Goal: Check status: Check status

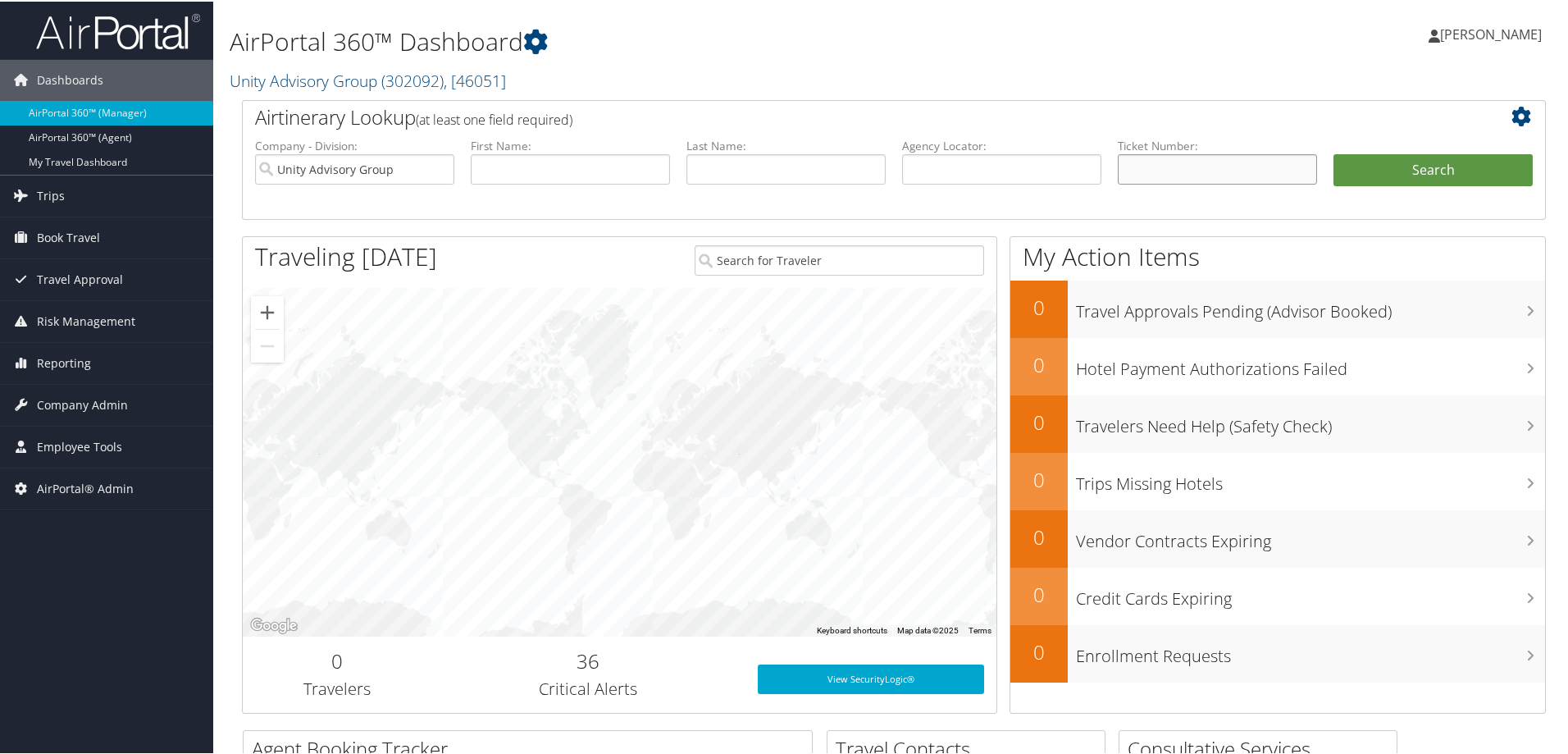
click at [1130, 169] on input "text" at bounding box center [1217, 167] width 200 height 30
paste input "8900910653220"
type input "8900910653220"
click at [1432, 171] on button "Search" at bounding box center [1433, 168] width 200 height 33
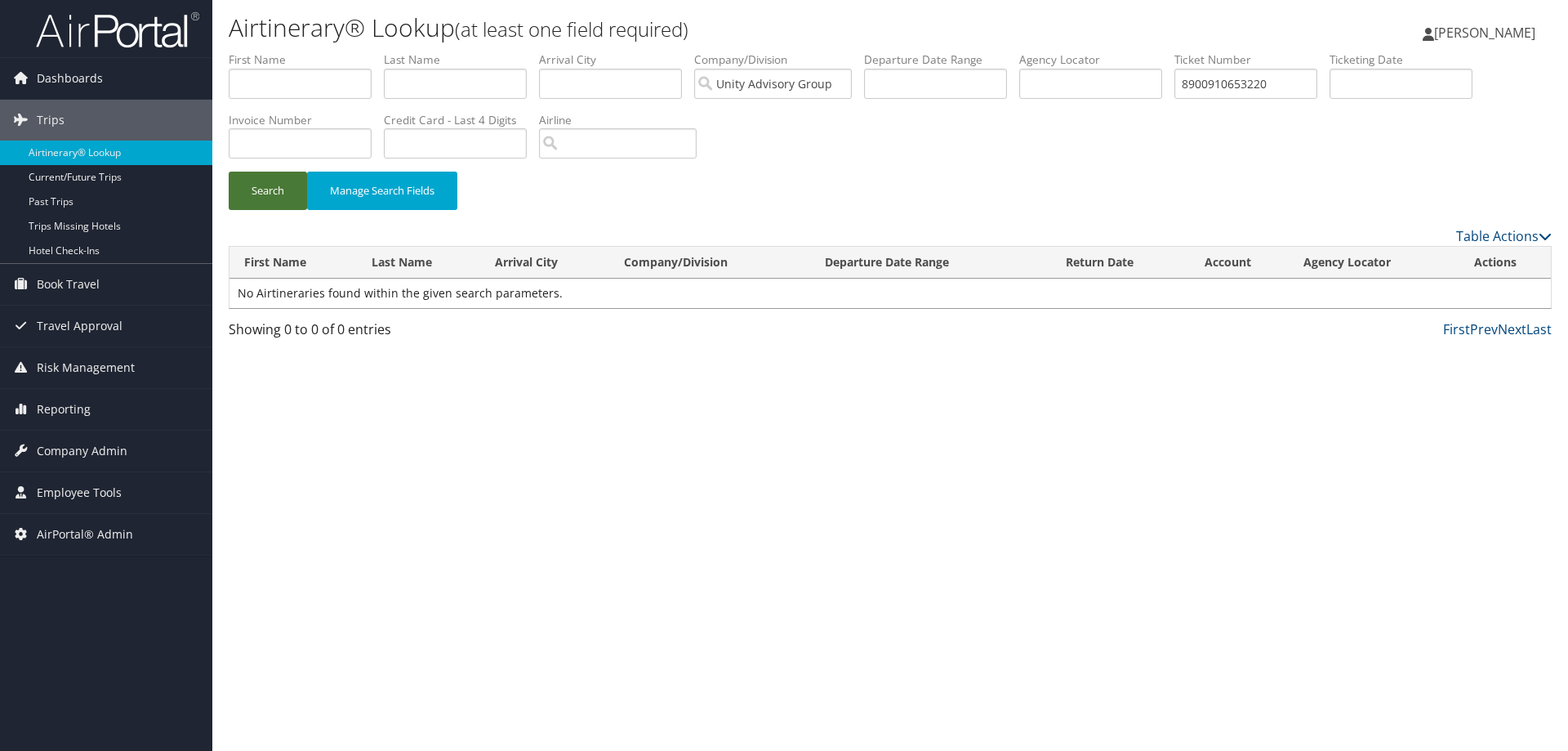
click at [275, 194] on button "Search" at bounding box center [268, 190] width 78 height 38
drag, startPoint x: 1215, startPoint y: 81, endPoint x: 1080, endPoint y: 93, distance: 135.5
click at [1080, 52] on ul "First Name Last Name Departure City Arrival City Company/Division Unity Advisor…" at bounding box center [891, 52] width 1324 height 0
type input "0910653220"
click at [263, 189] on button "Search" at bounding box center [268, 190] width 78 height 38
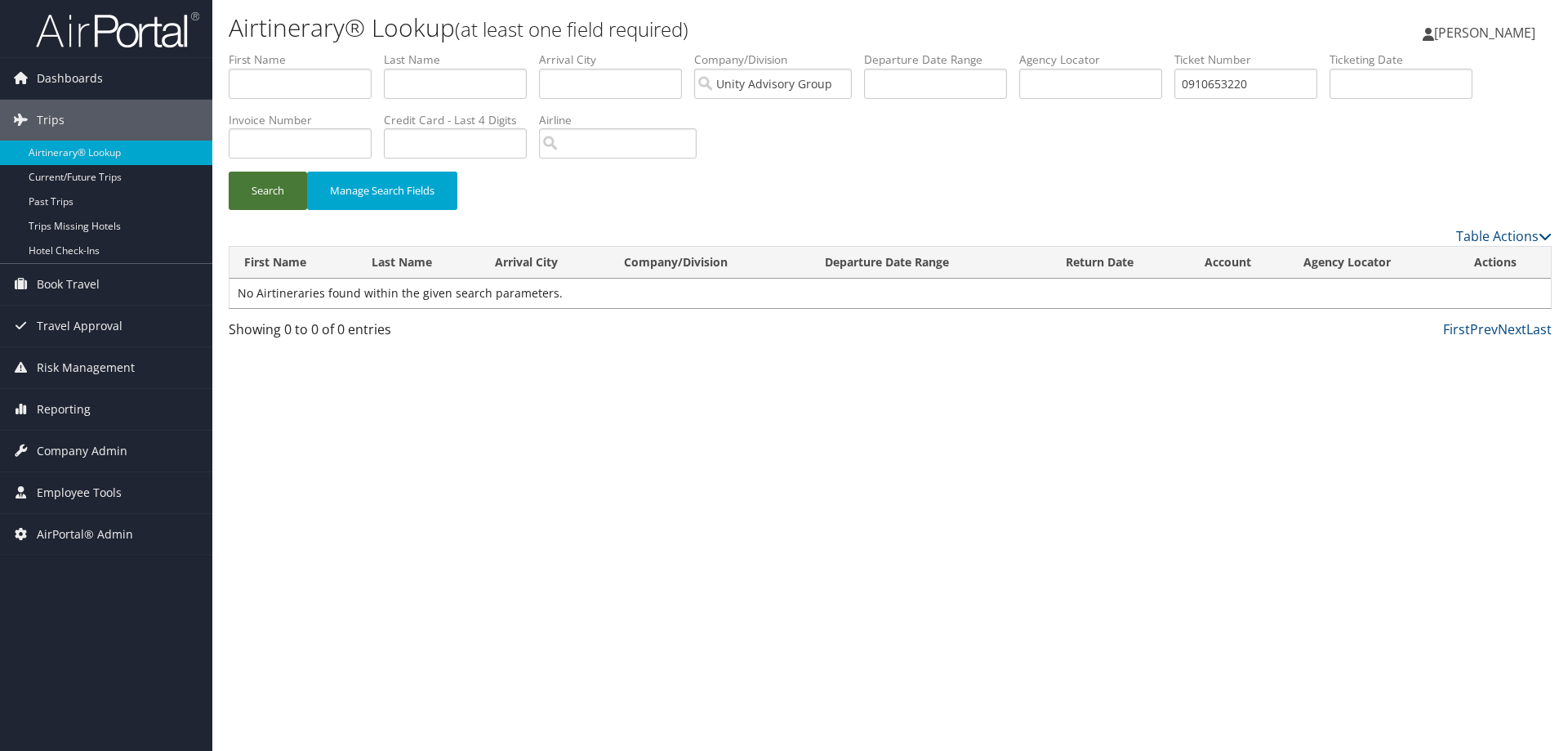
click at [263, 189] on button "Search" at bounding box center [268, 190] width 78 height 38
click at [487, 83] on input "text" at bounding box center [456, 84] width 143 height 30
click at [848, 87] on input "Unity Advisory Group" at bounding box center [773, 84] width 158 height 30
click at [297, 197] on button "Search" at bounding box center [268, 190] width 78 height 38
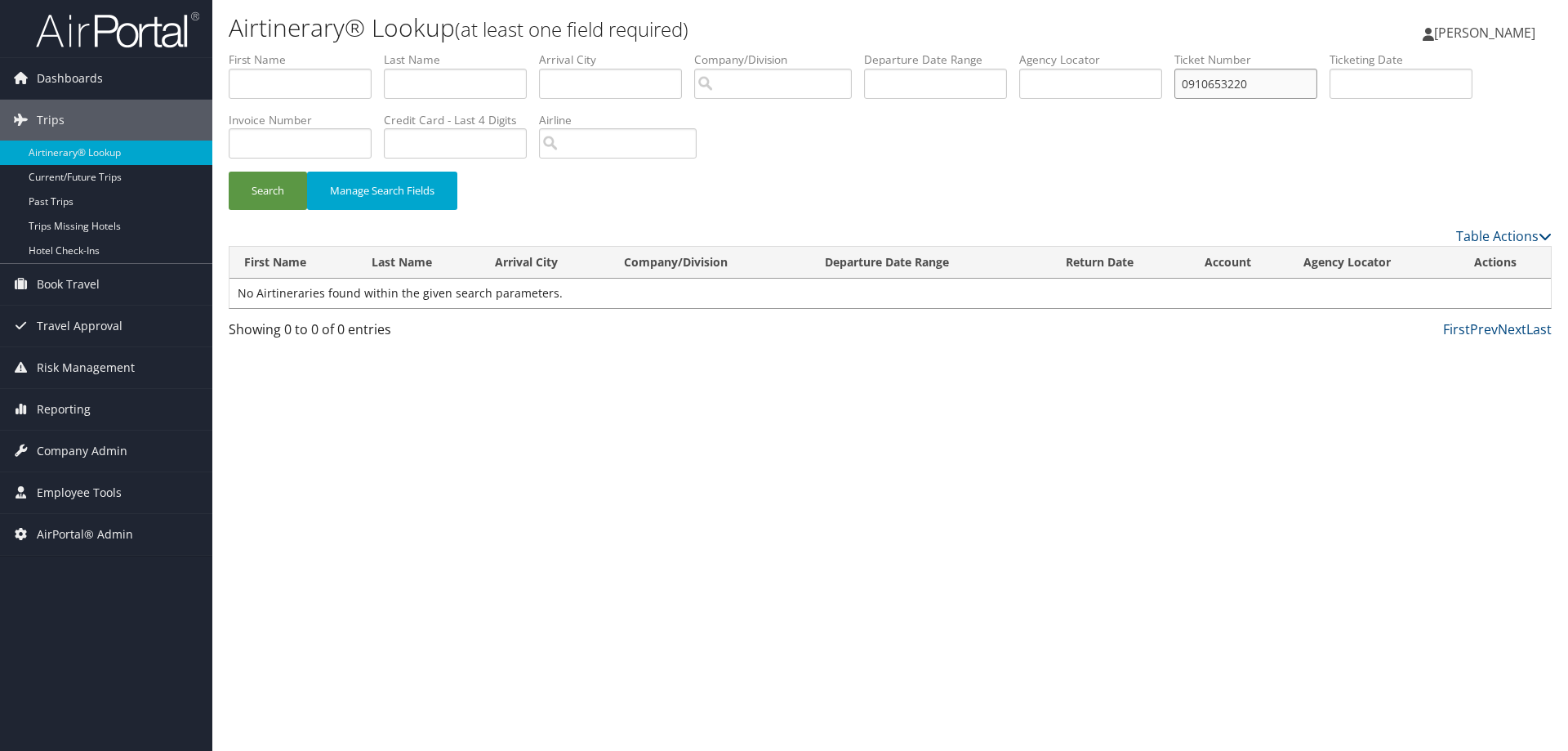
click at [1194, 84] on input "0910653220" at bounding box center [1246, 84] width 143 height 30
type input "8900910653220"
click at [271, 191] on button "Search" at bounding box center [268, 190] width 78 height 38
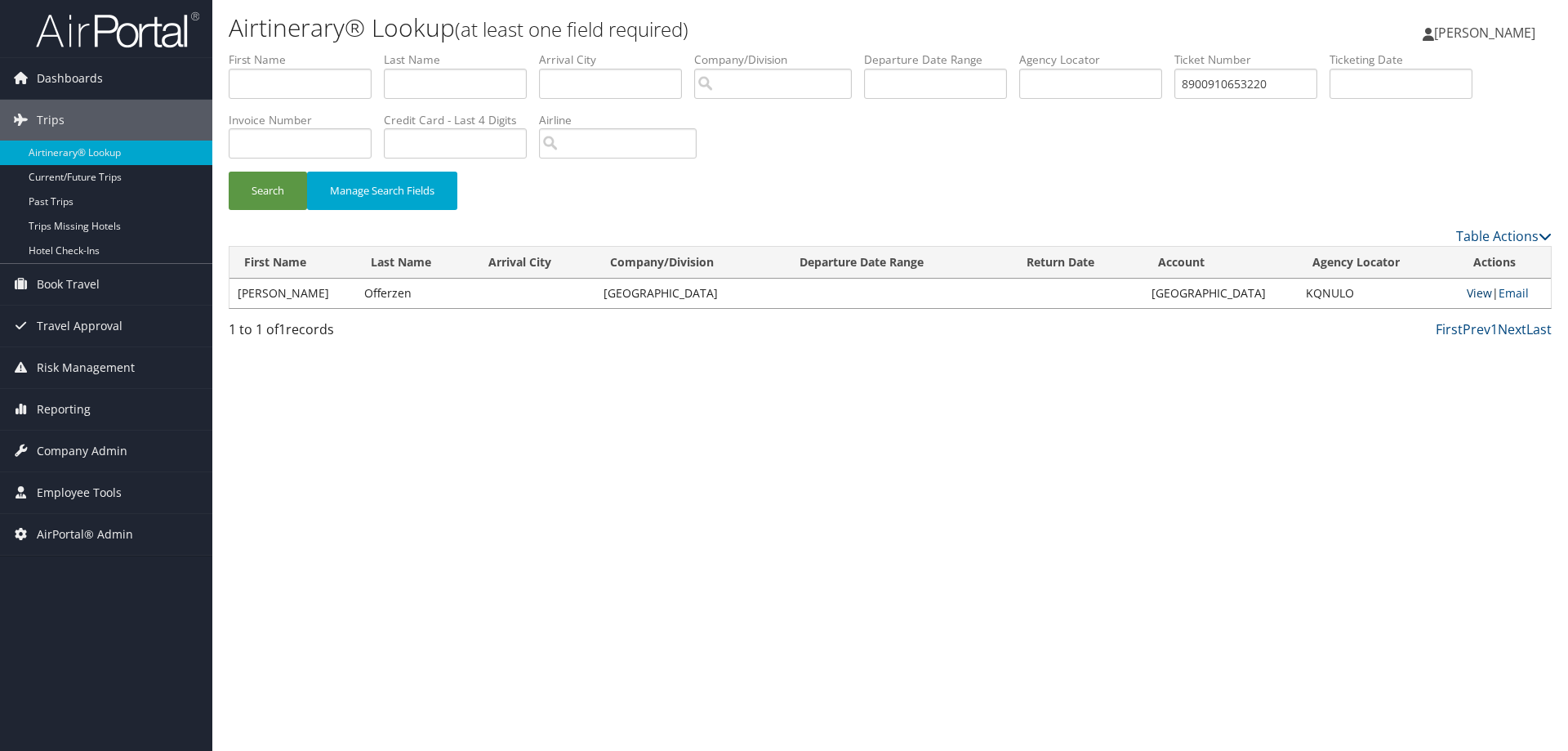
click at [1474, 287] on link "View" at bounding box center [1480, 293] width 25 height 15
drag, startPoint x: 1317, startPoint y: 79, endPoint x: 790, endPoint y: 123, distance: 528.8
click at [790, 123] on form "First Name Last Name Departure City Arrival City Company/Division Airport/City …" at bounding box center [891, 139] width 1324 height 175
paste input "8900897492279"
type input "8900897492279"
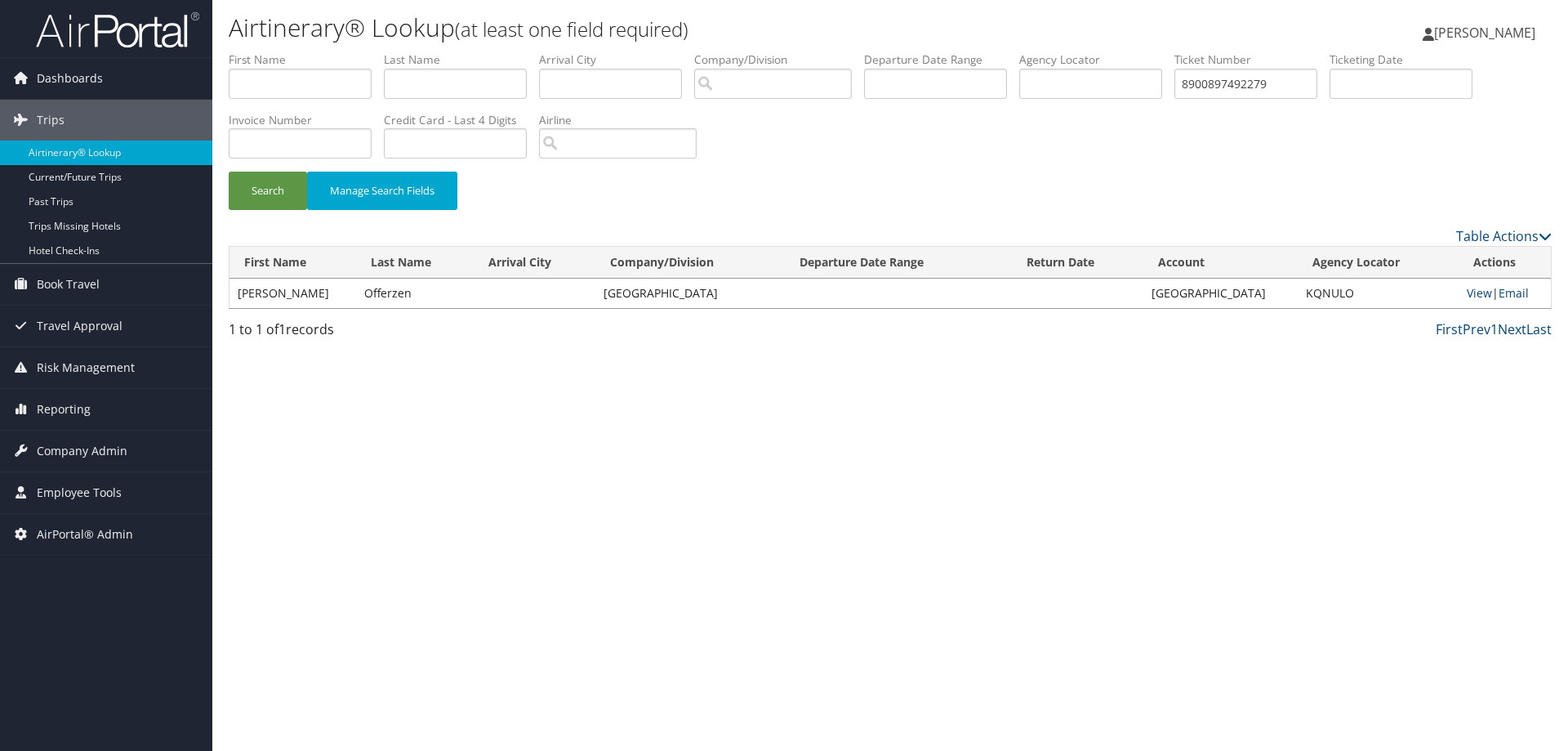
click at [227, 199] on div "Search Manage Search Fields" at bounding box center [891, 198] width 1348 height 54
click at [252, 199] on button "Search" at bounding box center [268, 190] width 78 height 38
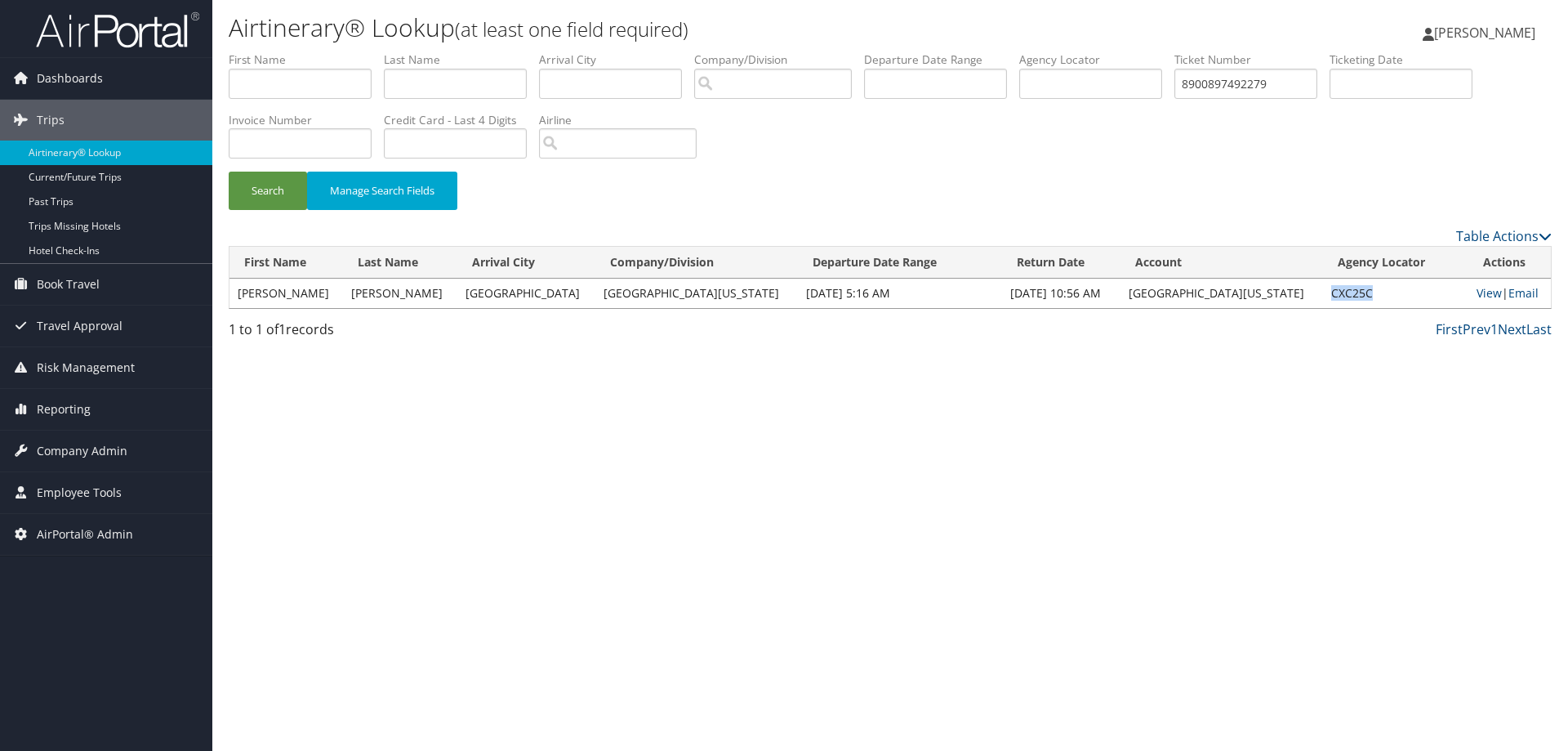
drag, startPoint x: 1350, startPoint y: 294, endPoint x: 1299, endPoint y: 299, distance: 51.2
click at [1324, 299] on td "CXC25C" at bounding box center [1396, 293] width 144 height 29
copy td "CXC25C"
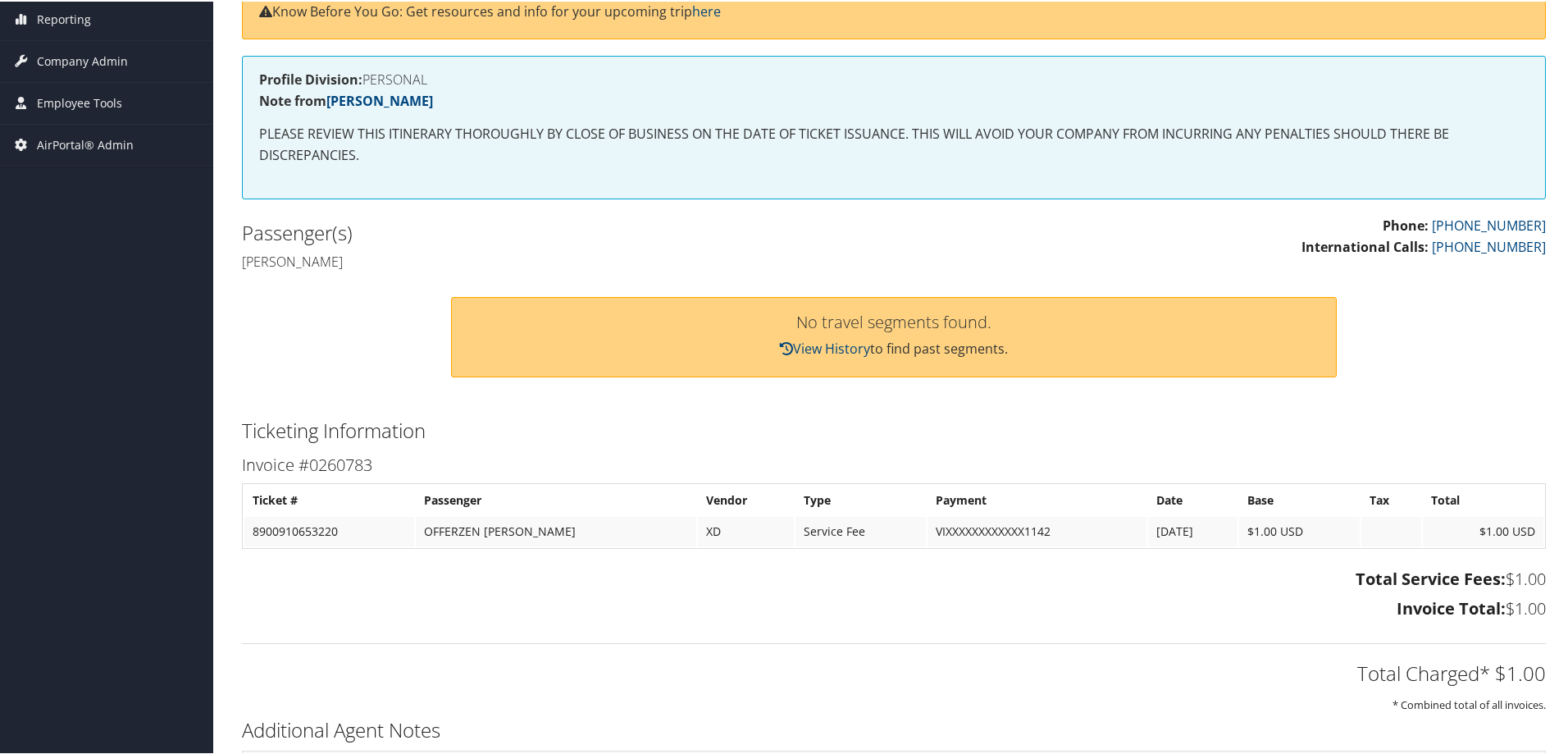
scroll to position [431, 0]
